Goal: Find specific page/section: Find specific page/section

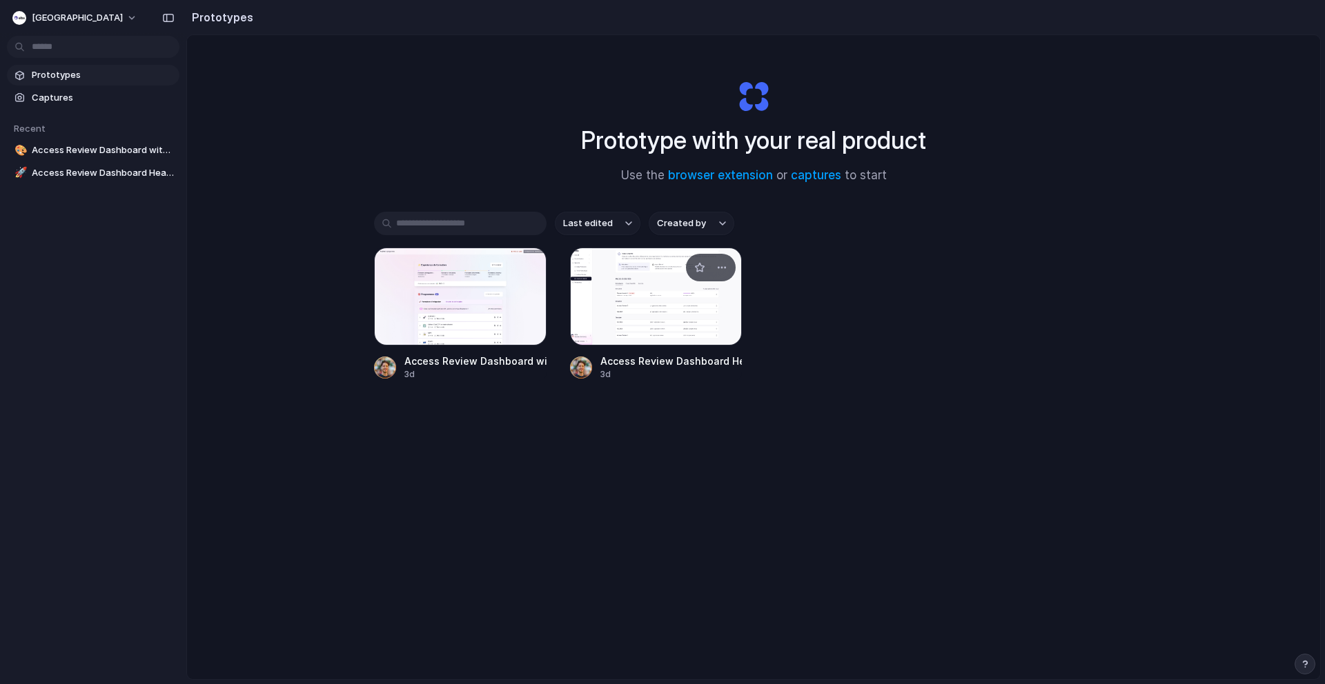
click at [682, 290] on div at bounding box center [656, 297] width 173 height 98
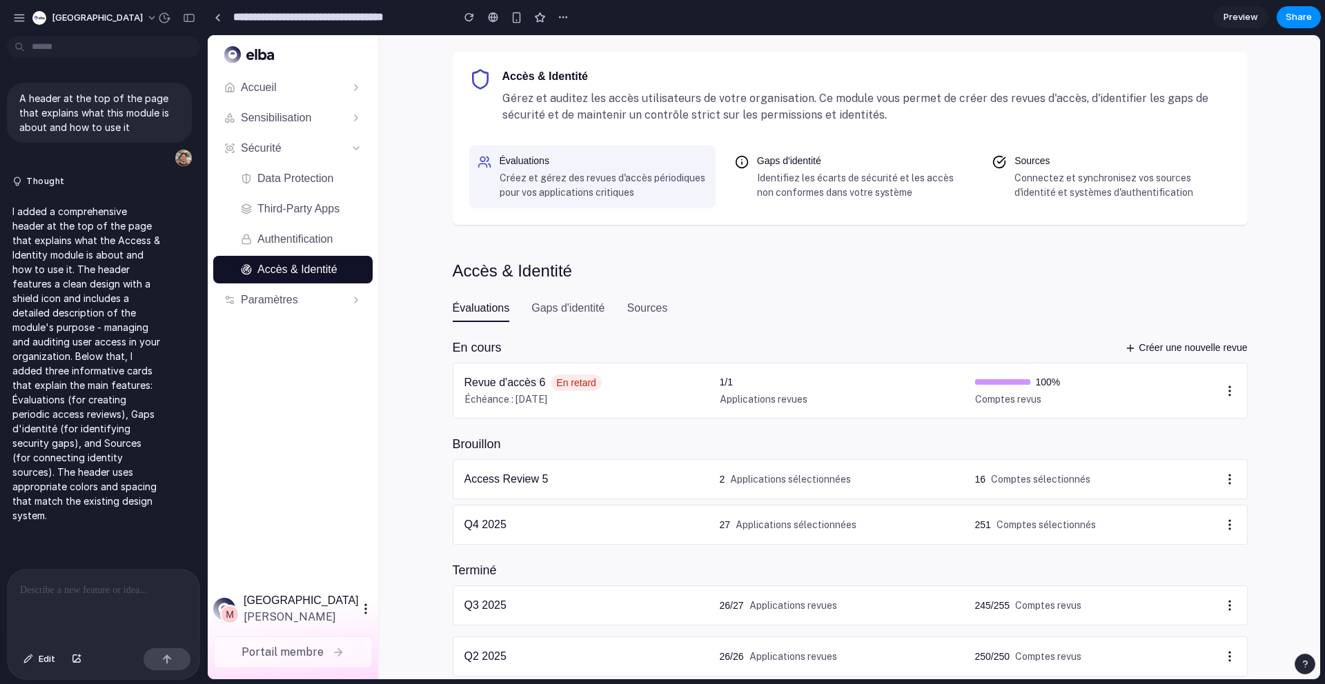
click at [836, 310] on div "Évaluations Gaps d'identité Sources" at bounding box center [850, 311] width 795 height 22
click at [826, 164] on h3 "Gaps d'identité" at bounding box center [861, 161] width 208 height 14
click at [1103, 168] on div "Sources Connectez et synchronisez vos sources d'identité et systèmes d'authenti…" at bounding box center [1118, 177] width 208 height 46
click at [978, 262] on div "Accès & Identité" at bounding box center [845, 271] width 784 height 25
